Goal: Information Seeking & Learning: Find contact information

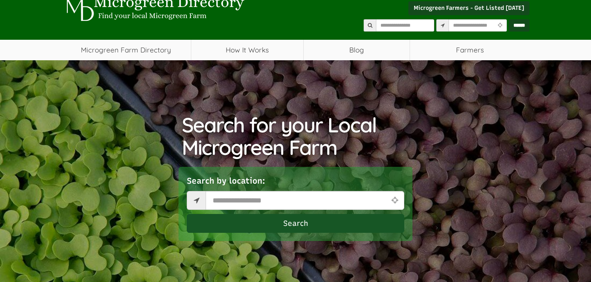
scroll to position [36, 0]
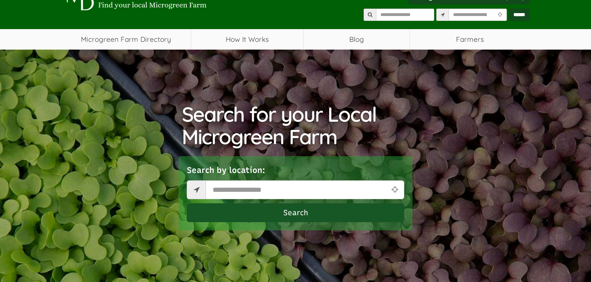
select select "Language Translate Widget"
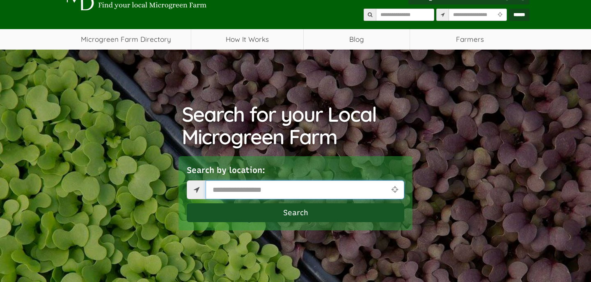
click at [243, 189] on input "text" at bounding box center [304, 189] width 198 height 19
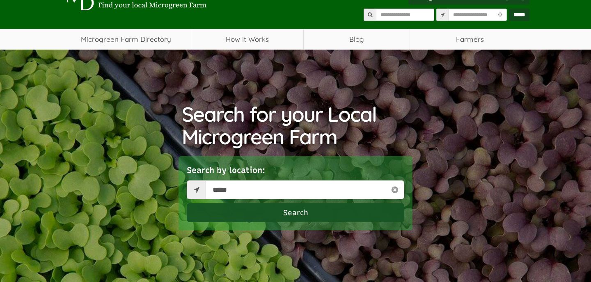
click at [287, 216] on button "Search" at bounding box center [295, 212] width 217 height 19
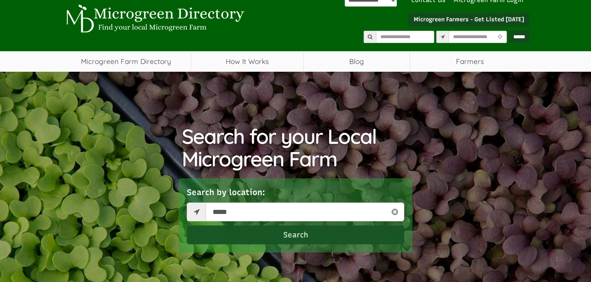
scroll to position [0, 0]
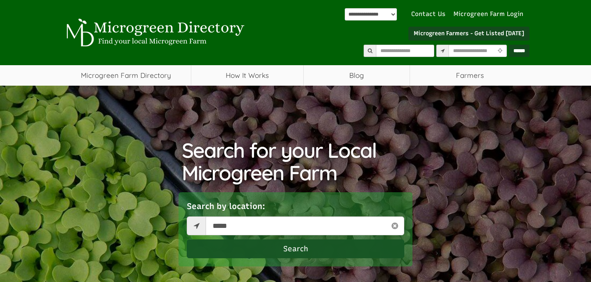
click at [290, 246] on button "Search" at bounding box center [295, 249] width 217 height 19
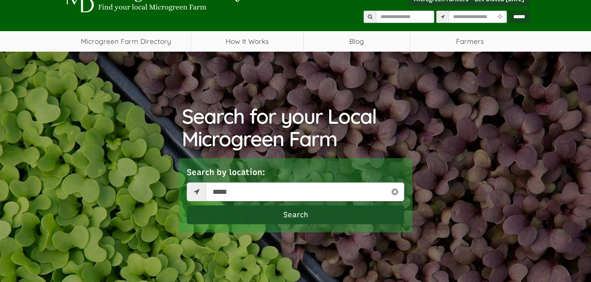
scroll to position [39, 0]
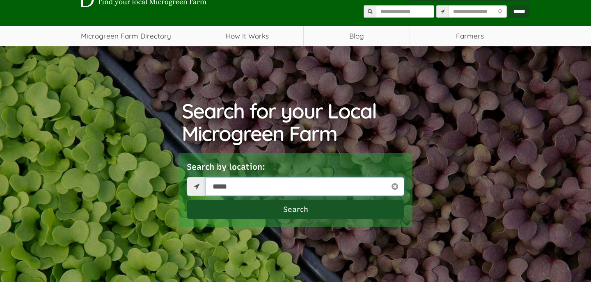
click at [317, 193] on input "*****" at bounding box center [304, 186] width 198 height 19
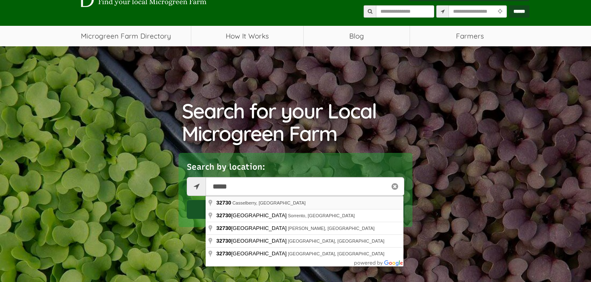
type input "**********"
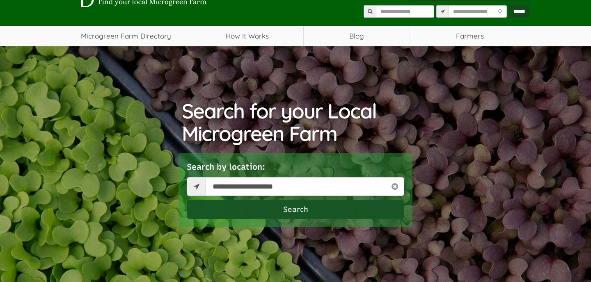
click at [305, 210] on button "Search" at bounding box center [295, 209] width 217 height 19
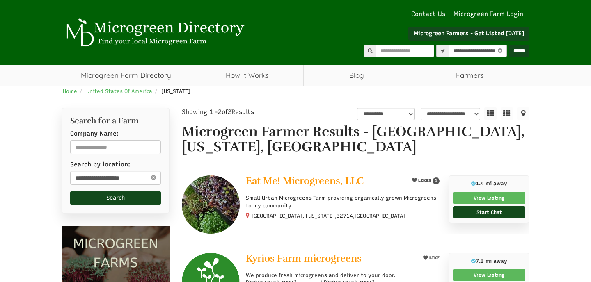
select select "********"
select select "Language Translate Widget"
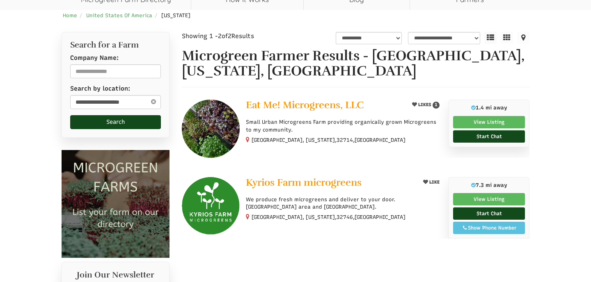
scroll to position [62, 0]
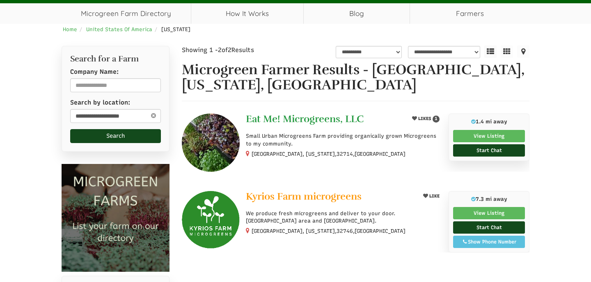
click at [321, 116] on span "Eat Me! Microgreens, LLC" at bounding box center [305, 119] width 118 height 12
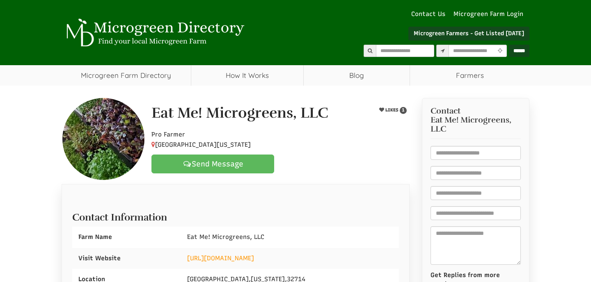
select select "Language Translate Widget"
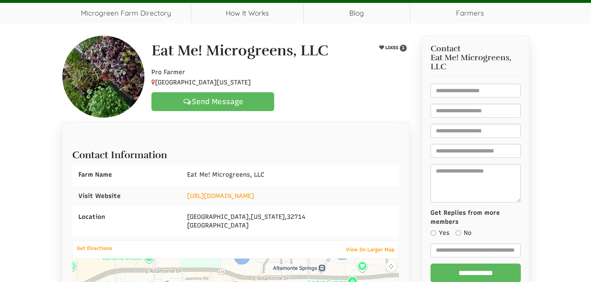
scroll to position [73, 0]
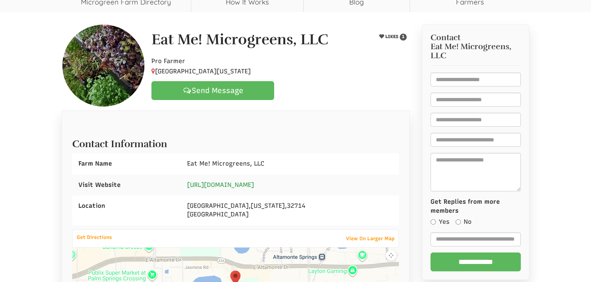
click at [254, 188] on link "[URL][DOMAIN_NAME]" at bounding box center [220, 184] width 67 height 7
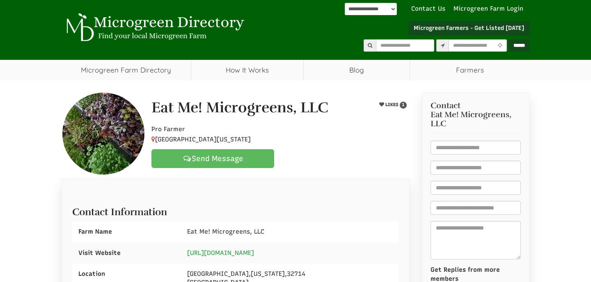
scroll to position [0, 0]
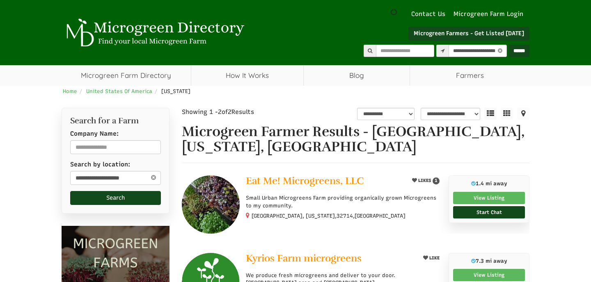
select select "********"
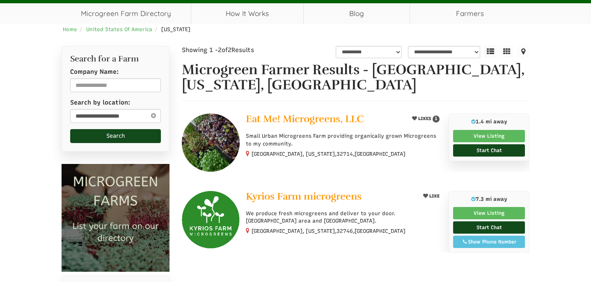
scroll to position [62, 0]
click at [268, 196] on span "Kyrios Farm microgreens" at bounding box center [304, 196] width 116 height 12
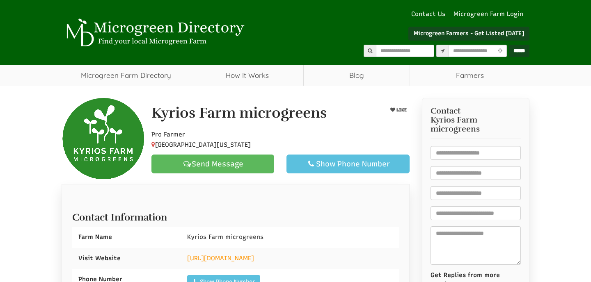
scroll to position [9, 0]
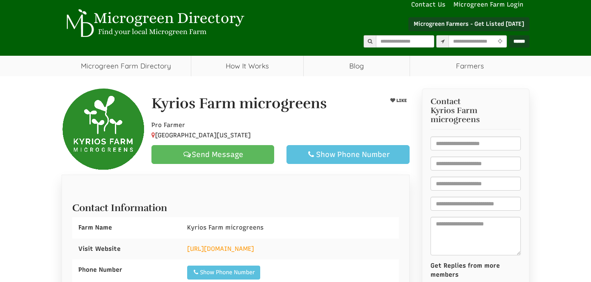
select select "Language Translate Widget"
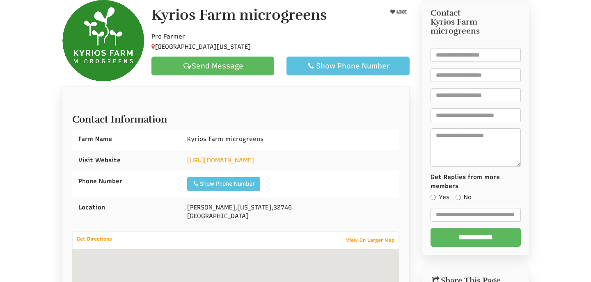
scroll to position [112, 0]
